Goal: Check status

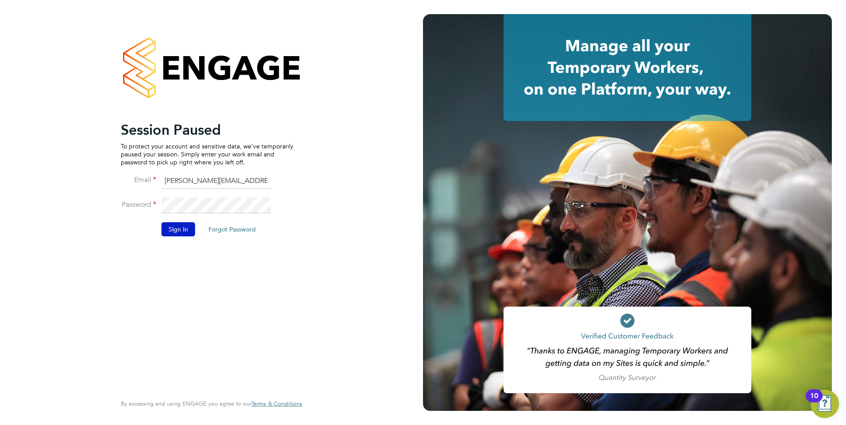
click at [166, 233] on button "Sign In" at bounding box center [178, 229] width 34 height 14
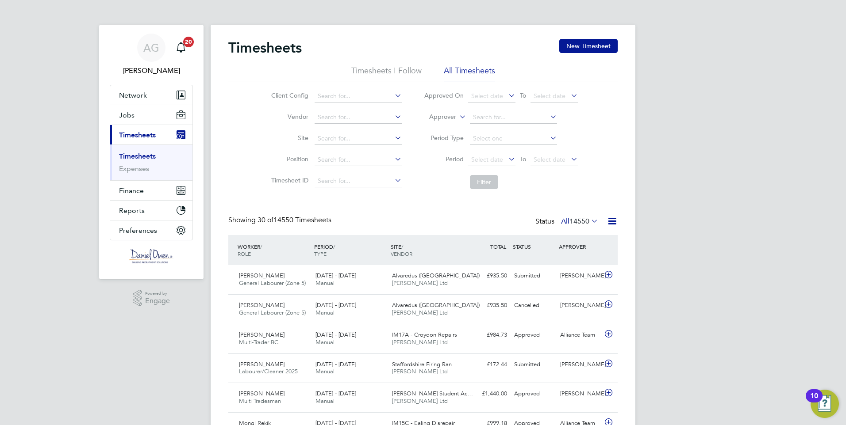
click at [456, 115] on label "Approver" at bounding box center [436, 117] width 40 height 9
click at [440, 130] on li "Worker" at bounding box center [434, 127] width 44 height 11
click at [490, 118] on input at bounding box center [513, 117] width 87 height 12
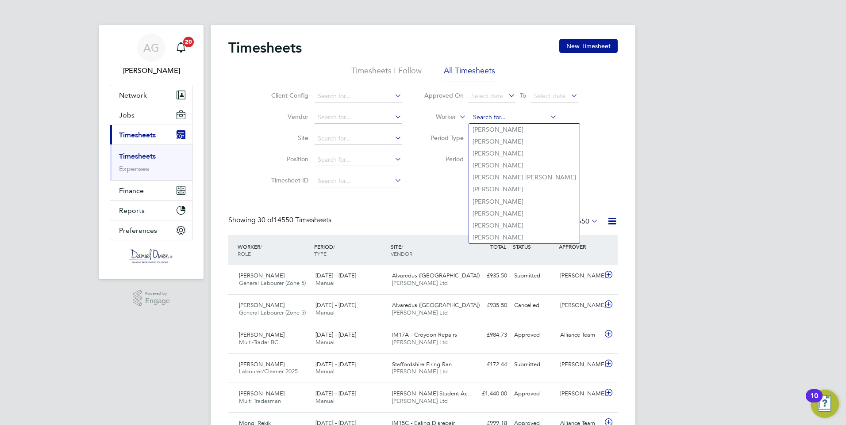
type input "a"
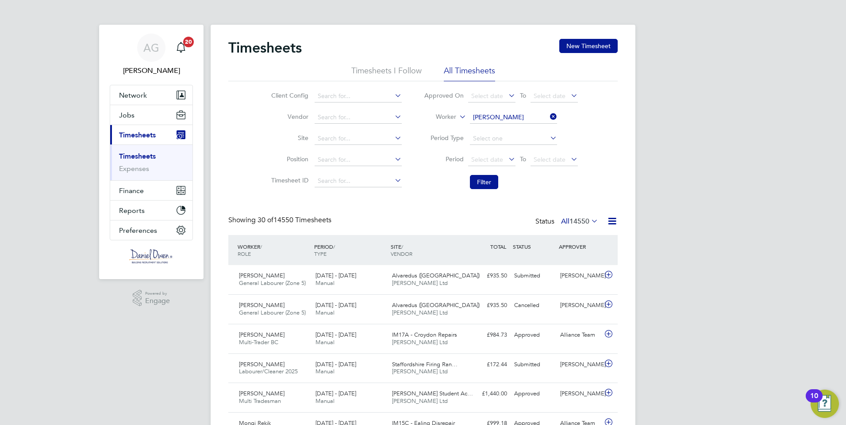
click at [480, 138] on b "Marty" at bounding box center [497, 142] width 51 height 8
type input "Martyn Alder"
click at [481, 184] on button "Filter" at bounding box center [484, 182] width 28 height 14
click at [416, 279] on span "Tramshed" at bounding box center [404, 276] width 24 height 8
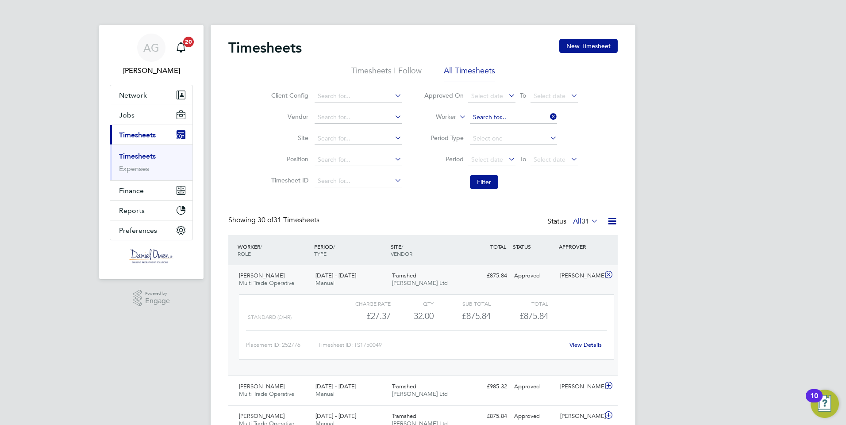
click at [510, 113] on input at bounding box center [513, 117] width 87 height 12
click at [507, 130] on li "Karl Webb" at bounding box center [524, 130] width 111 height 12
type input "Karl Webb"
click at [482, 182] on button "Filter" at bounding box center [484, 182] width 28 height 14
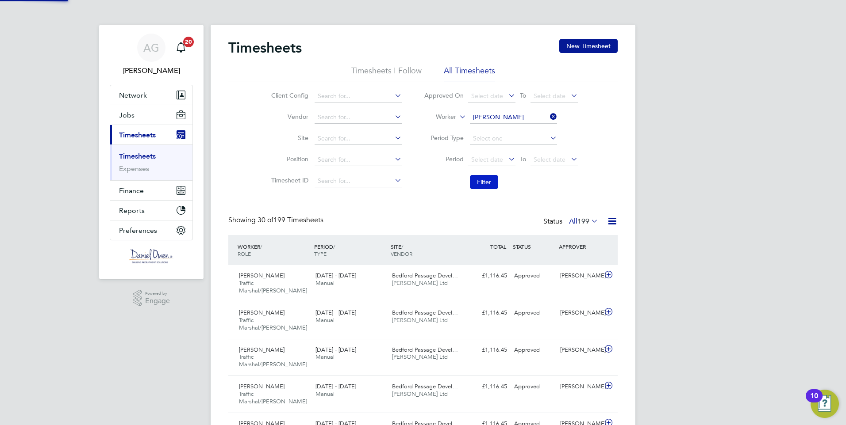
scroll to position [23, 77]
click at [418, 279] on span "Bedford Passage Devel…" at bounding box center [425, 276] width 66 height 8
